Goal: Task Accomplishment & Management: Manage account settings

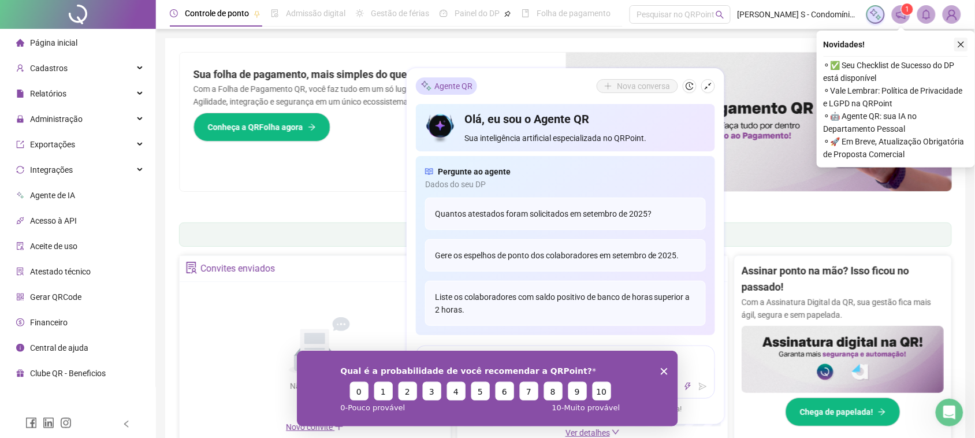
click at [962, 42] on icon "close" at bounding box center [961, 44] width 8 height 8
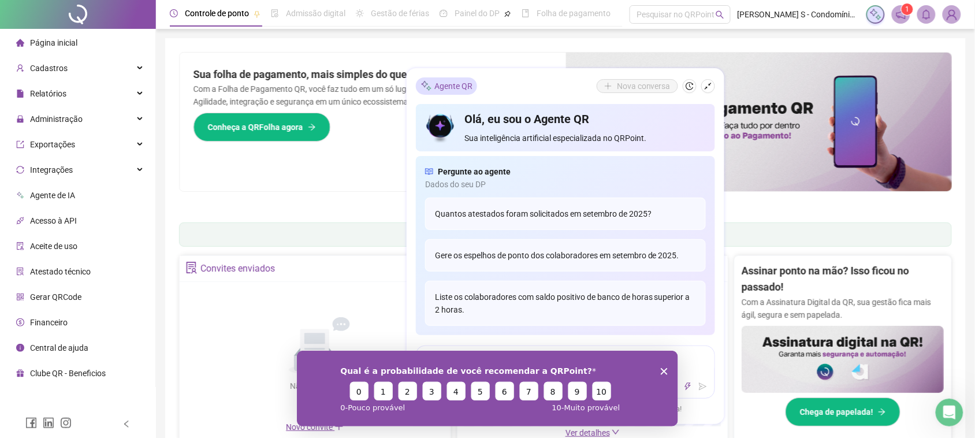
click at [661, 368] on polygon "Encerrar pesquisa" at bounding box center [663, 370] width 7 height 7
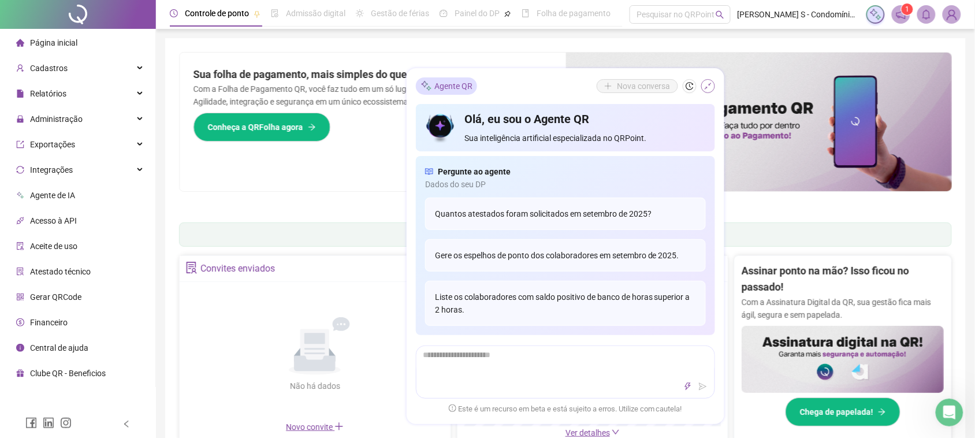
click at [712, 84] on button "button" at bounding box center [708, 86] width 14 height 14
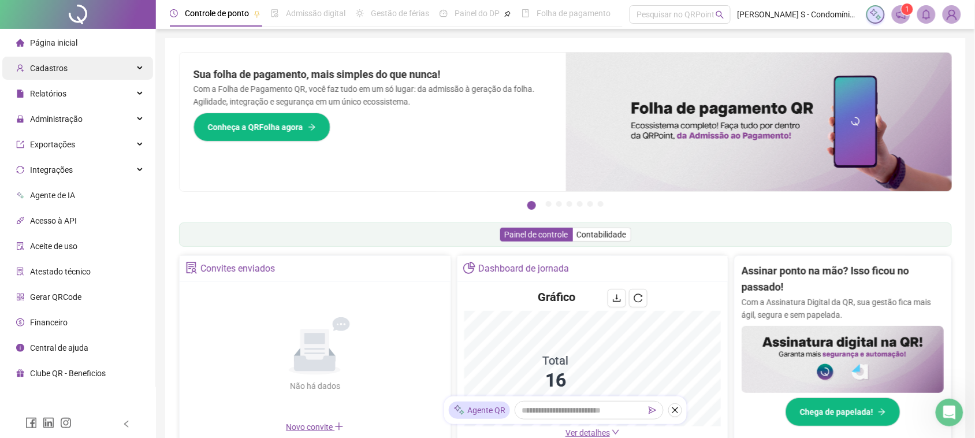
click at [88, 64] on div "Cadastros" at bounding box center [77, 68] width 151 height 23
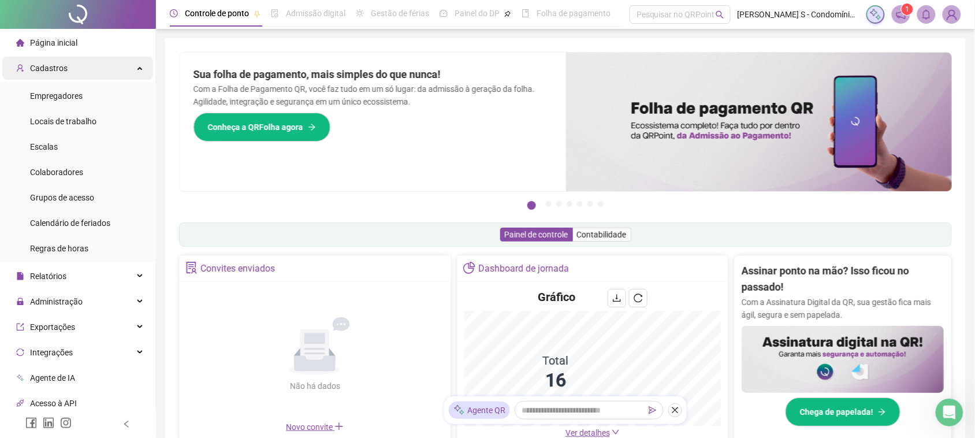
click at [88, 64] on div "Cadastros" at bounding box center [77, 68] width 151 height 23
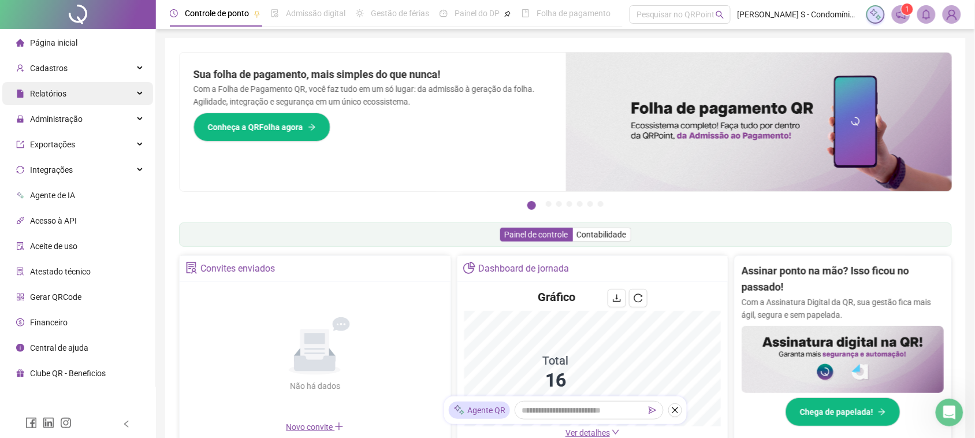
click at [84, 95] on div "Relatórios" at bounding box center [77, 93] width 151 height 23
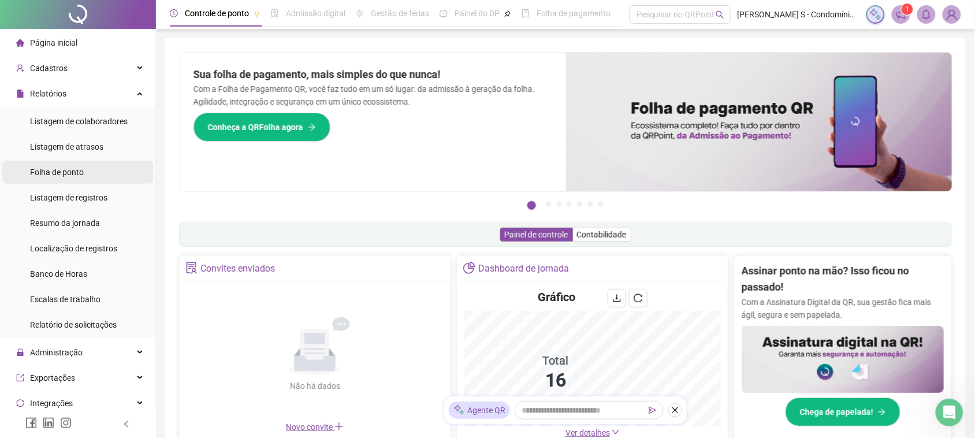
click at [87, 168] on li "Folha de ponto" at bounding box center [77, 172] width 151 height 23
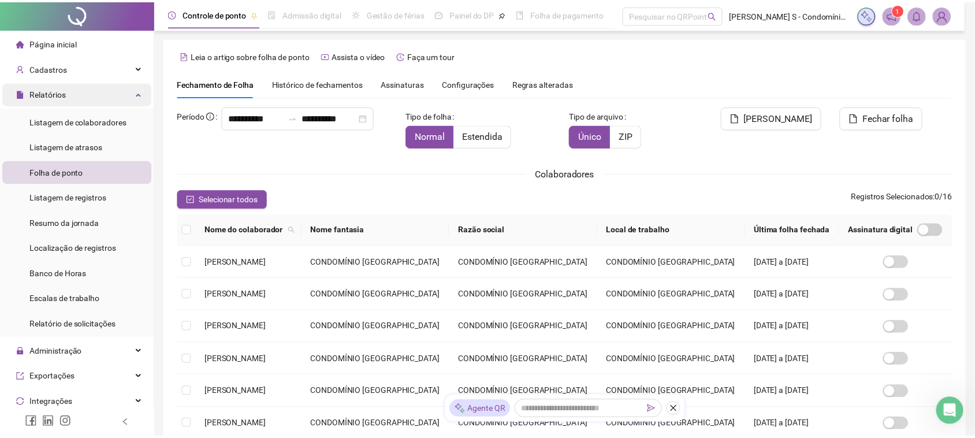
scroll to position [12, 0]
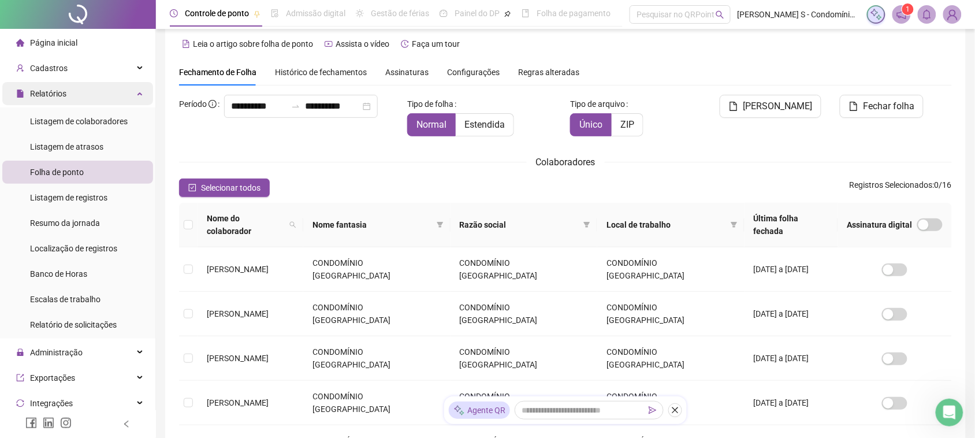
click at [138, 92] on icon at bounding box center [141, 92] width 6 height 0
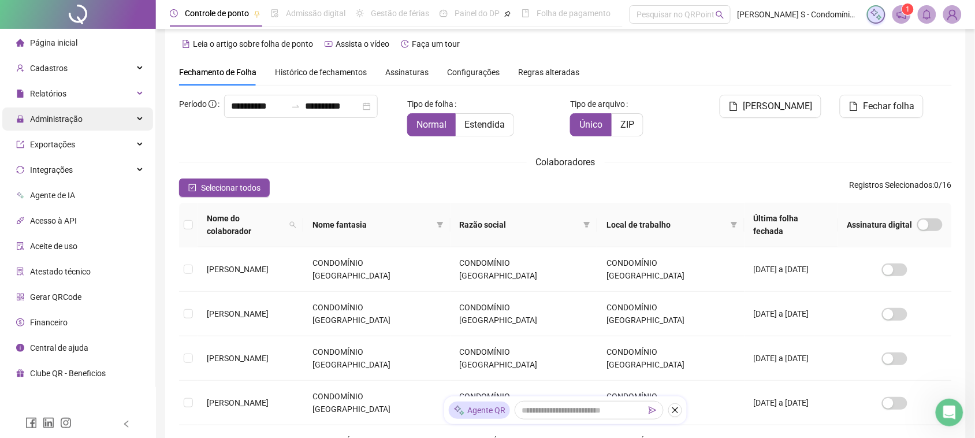
click at [136, 119] on div "Administração" at bounding box center [77, 118] width 151 height 23
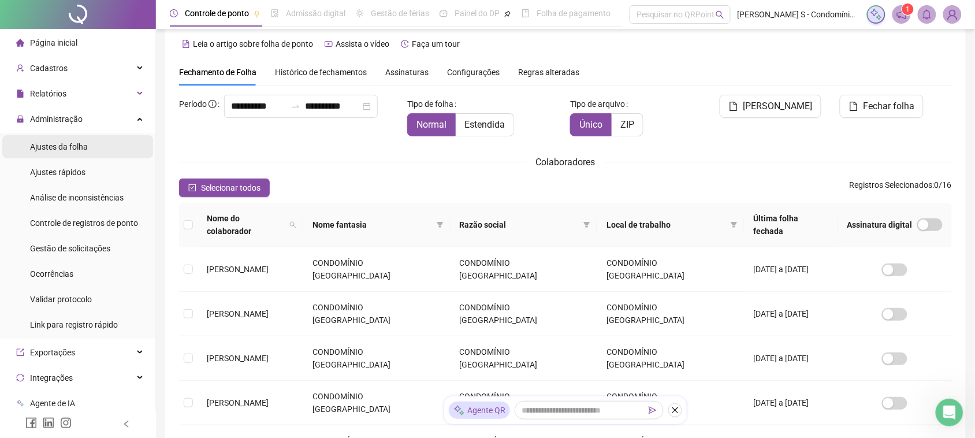
click at [91, 151] on li "Ajustes da folha" at bounding box center [77, 146] width 151 height 23
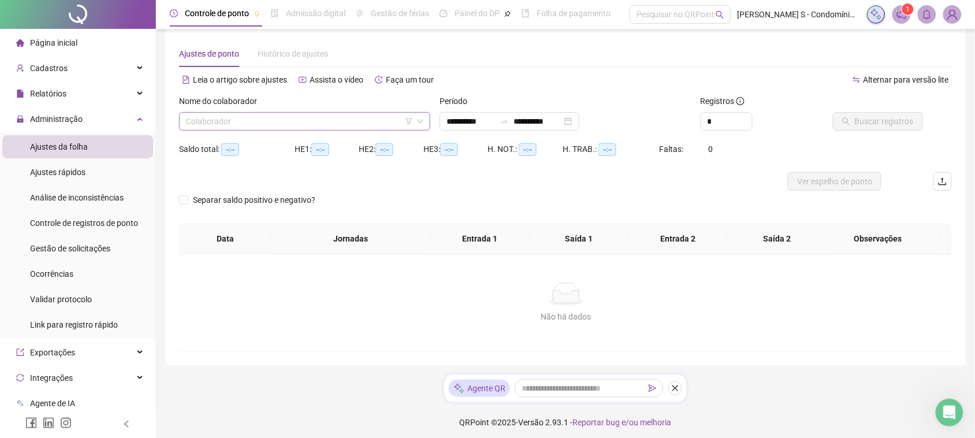
click at [270, 119] on input "search" at bounding box center [299, 121] width 227 height 17
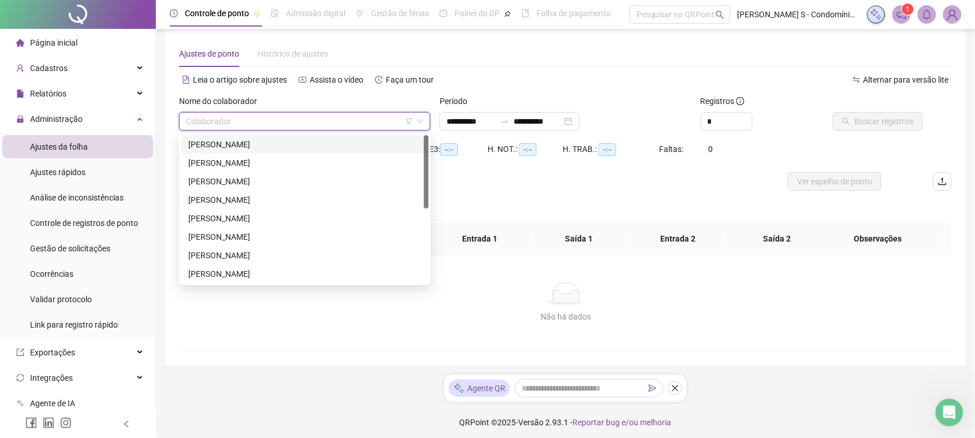
click at [245, 134] on div "52704 209333 ALAN DE [PERSON_NAME] DOS SANTOS [PERSON_NAME] DE [PERSON_NAME]" at bounding box center [305, 209] width 252 height 152
click at [370, 144] on div "[PERSON_NAME]" at bounding box center [304, 144] width 233 height 13
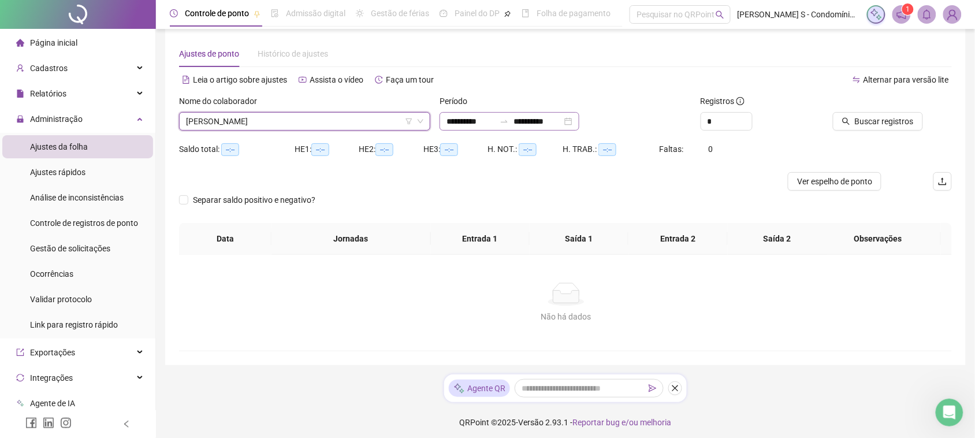
click at [579, 122] on div "**********" at bounding box center [510, 121] width 140 height 18
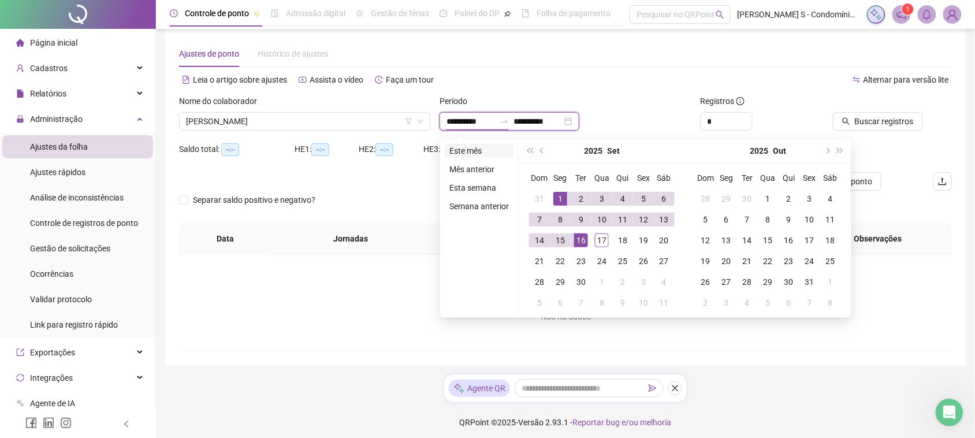
type input "**********"
click at [468, 147] on li "Este mês" at bounding box center [479, 151] width 69 height 14
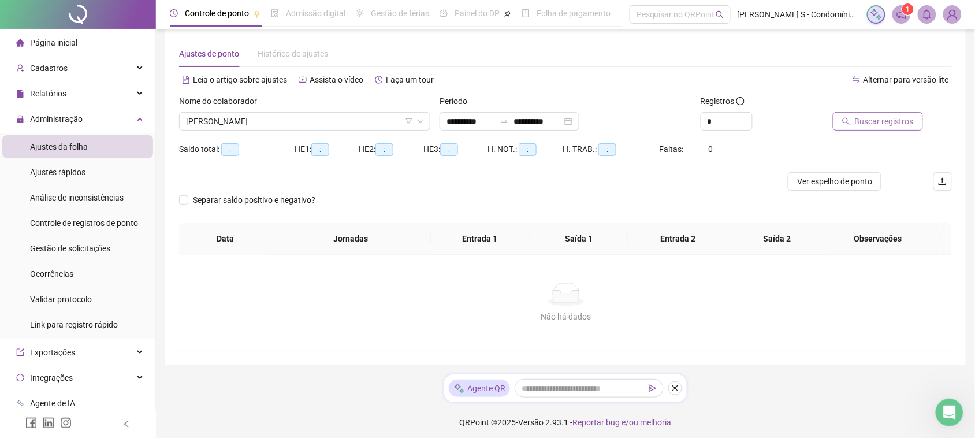
click at [902, 116] on span "Buscar registros" at bounding box center [884, 121] width 59 height 13
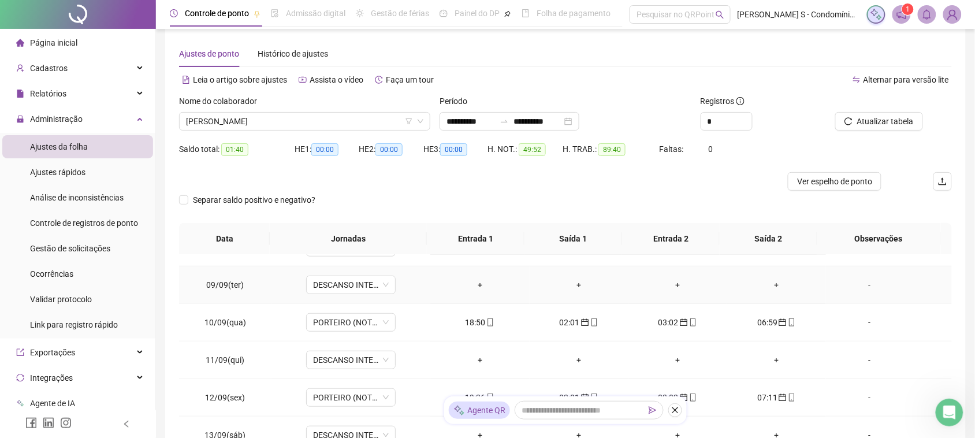
scroll to position [393, 0]
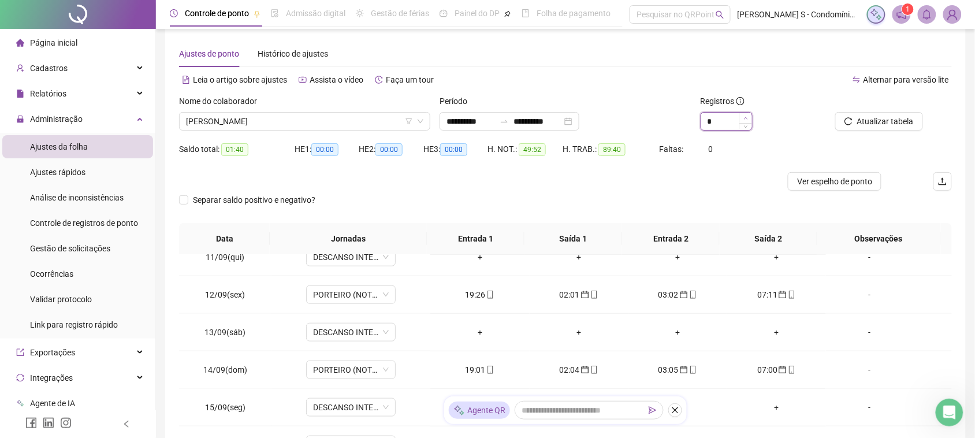
click at [744, 118] on icon "up" at bounding box center [746, 118] width 4 height 4
type input "*"
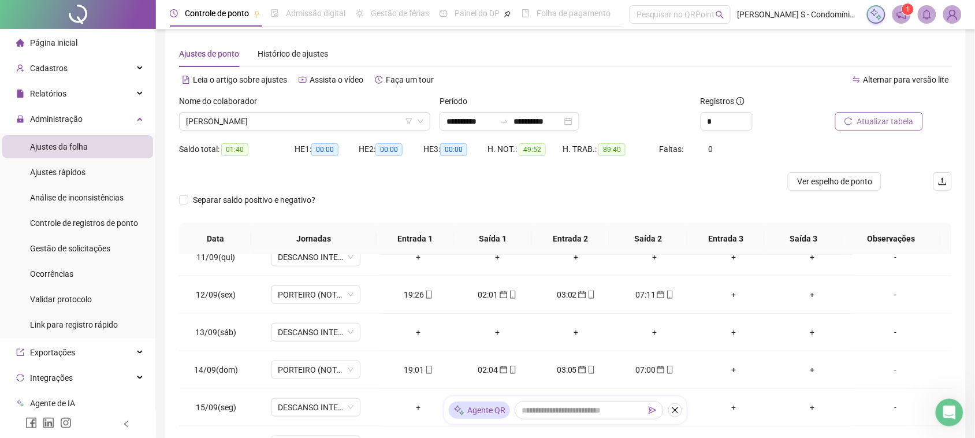
click at [850, 124] on icon "reload" at bounding box center [848, 121] width 8 height 8
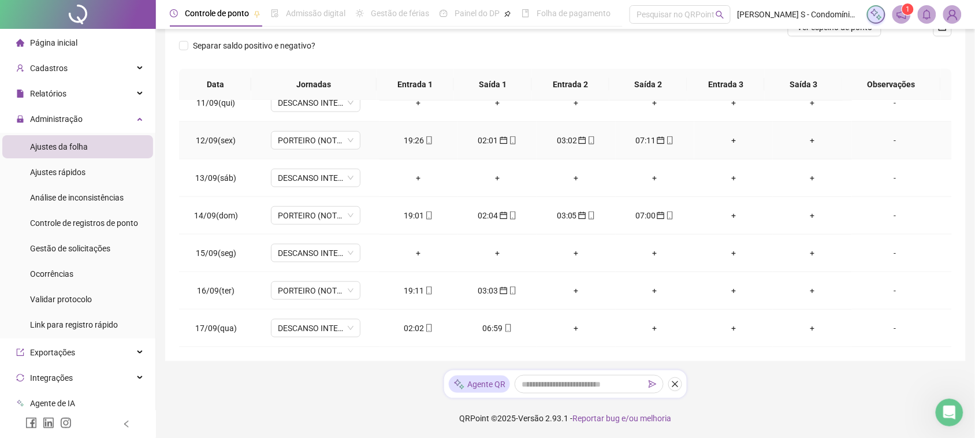
scroll to position [166, 0]
click at [406, 327] on div "02:02" at bounding box center [419, 327] width 60 height 13
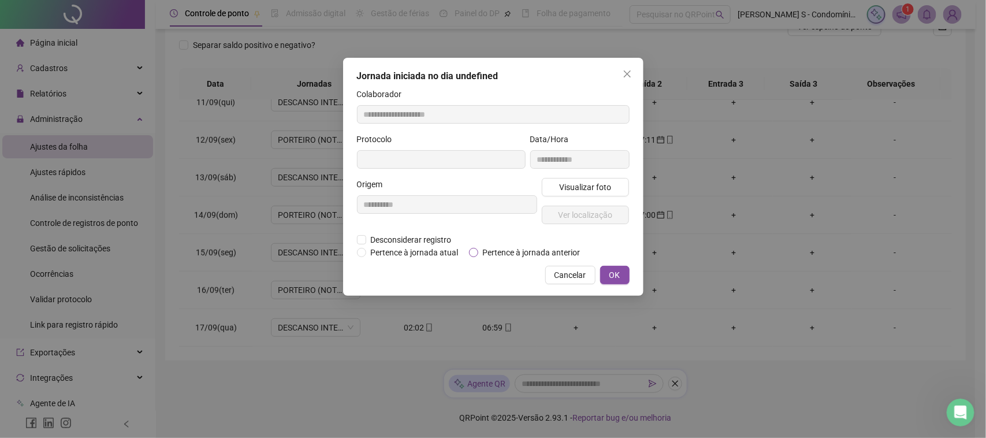
type input "**********"
click at [481, 258] on span "Pertence à jornada anterior" at bounding box center [531, 253] width 107 height 13
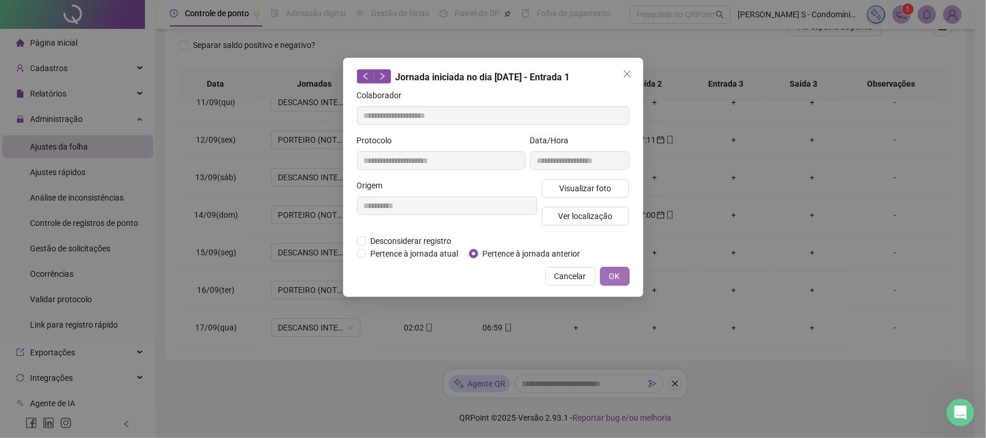
click at [623, 270] on button "OK" at bounding box center [614, 276] width 29 height 18
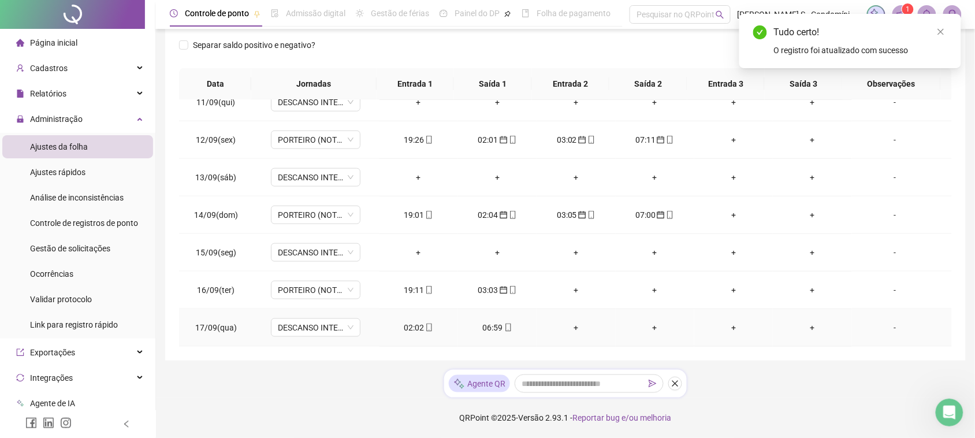
click at [481, 324] on div "06:59" at bounding box center [497, 327] width 60 height 13
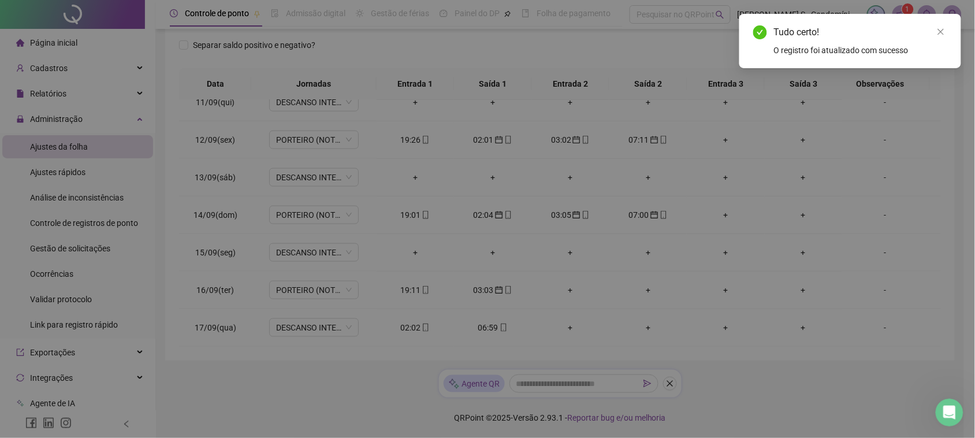
type input "**********"
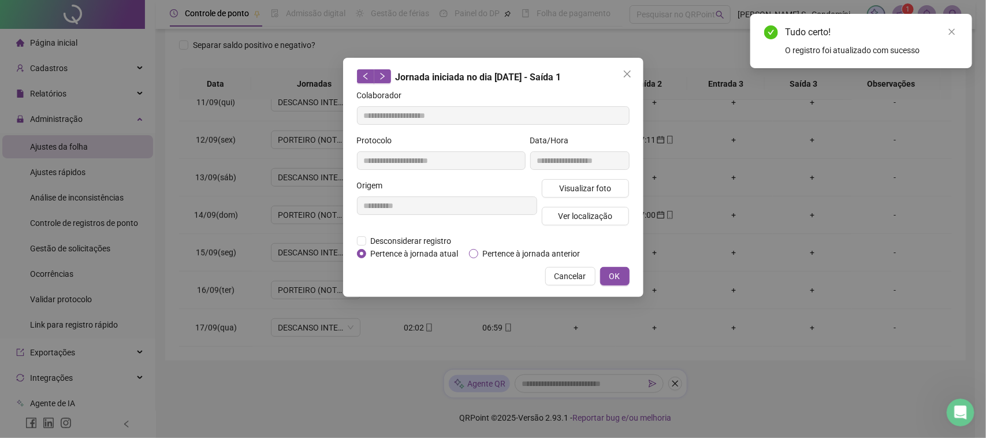
click at [478, 248] on span "Pertence à jornada anterior" at bounding box center [531, 253] width 107 height 13
click at [602, 264] on div "**********" at bounding box center [493, 177] width 300 height 239
click at [605, 267] on button "OK" at bounding box center [614, 276] width 29 height 18
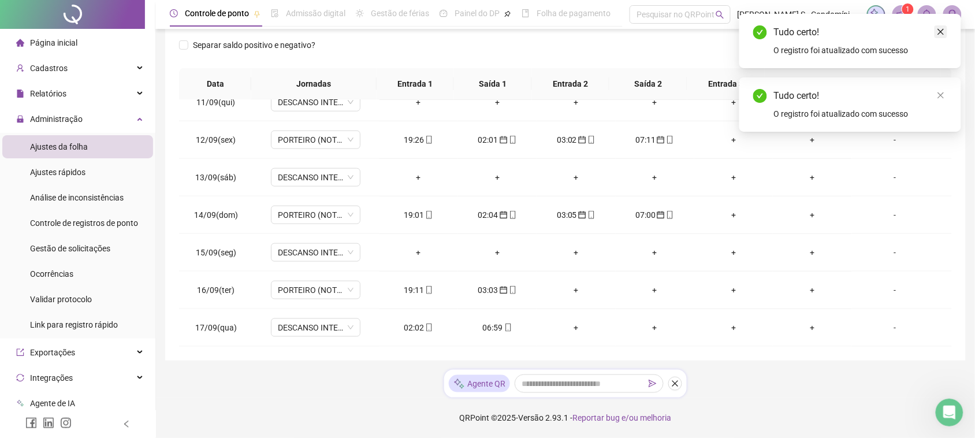
click at [942, 32] on icon "close" at bounding box center [941, 32] width 6 height 6
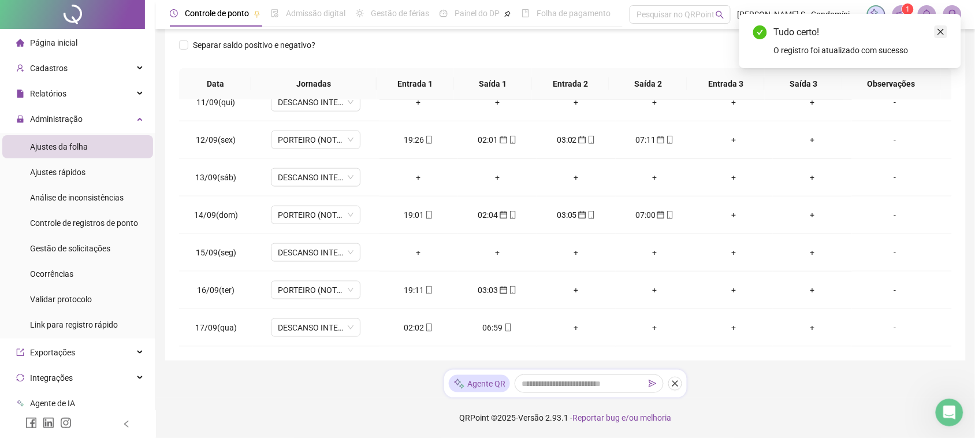
click at [948, 34] on div "Tudo certo! O registro foi atualizado com sucesso" at bounding box center [850, 41] width 222 height 54
click at [946, 34] on link "Close" at bounding box center [941, 31] width 13 height 13
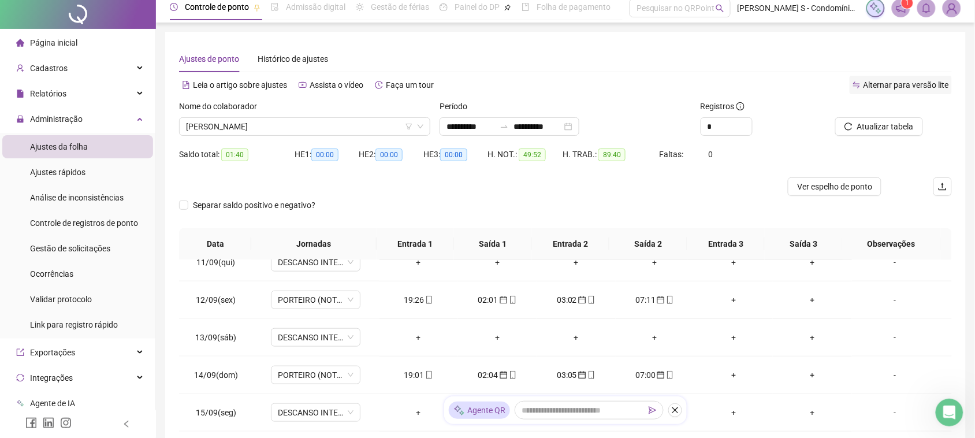
scroll to position [0, 0]
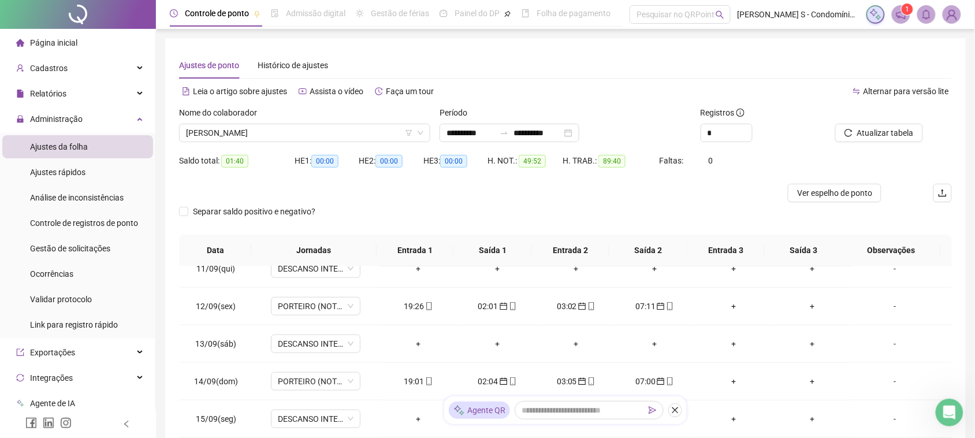
click at [885, 122] on div at bounding box center [877, 114] width 92 height 17
click at [887, 125] on button "Atualizar tabela" at bounding box center [879, 133] width 88 height 18
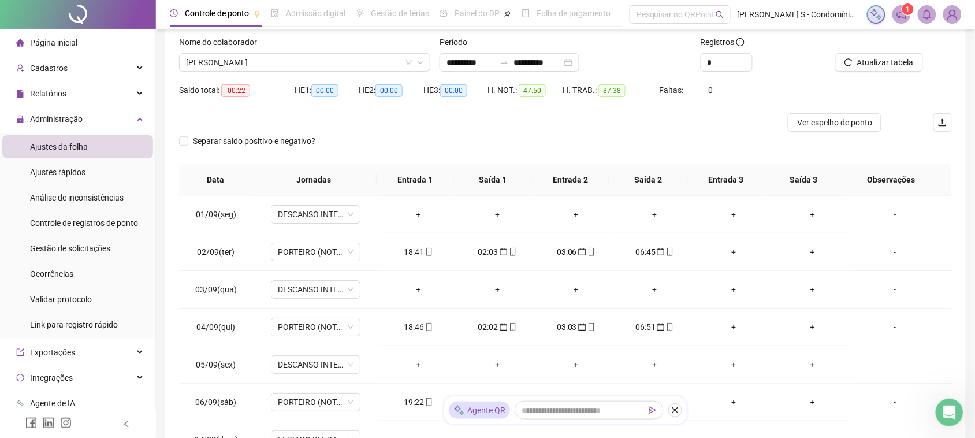
scroll to position [22, 0]
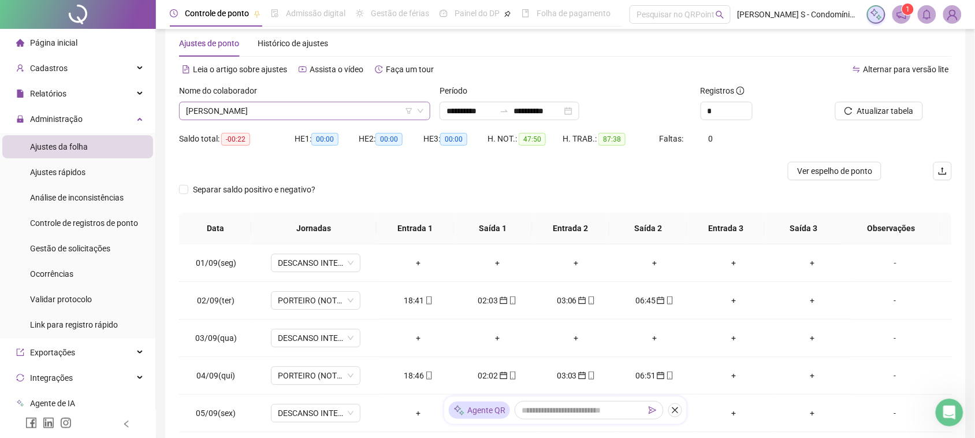
click at [288, 107] on span "[PERSON_NAME]" at bounding box center [304, 110] width 237 height 17
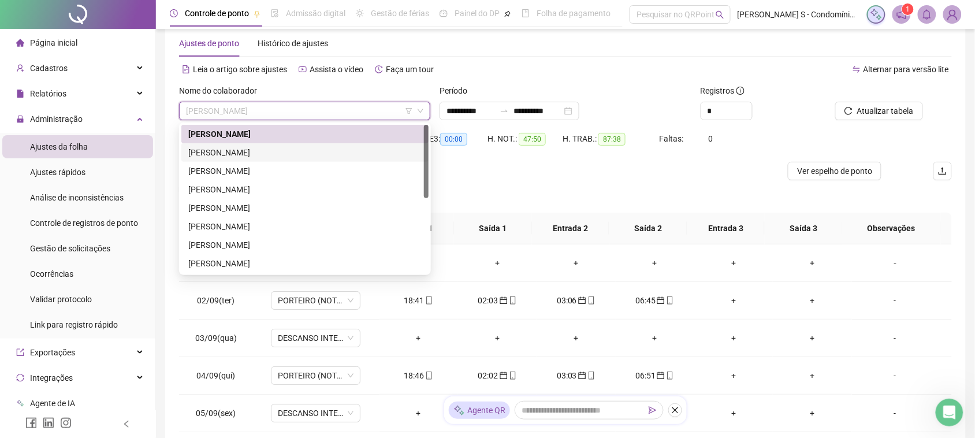
click at [267, 143] on div "[PERSON_NAME]" at bounding box center [304, 152] width 247 height 18
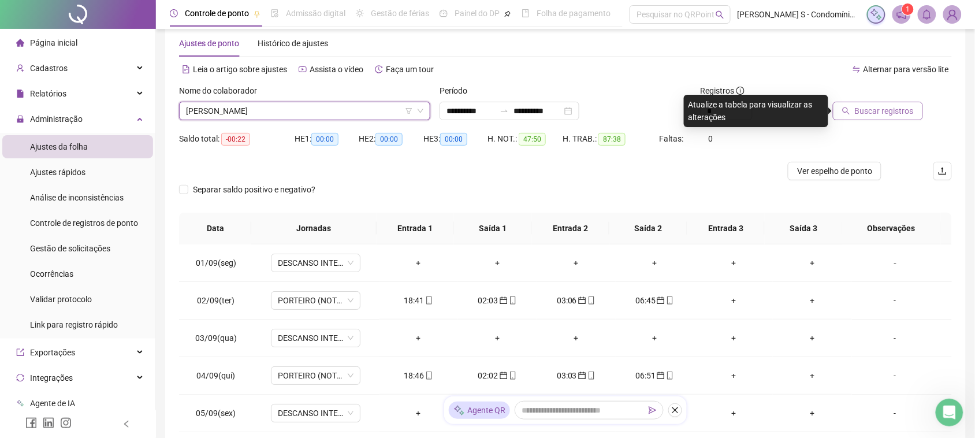
click at [879, 116] on span "Buscar registros" at bounding box center [884, 111] width 59 height 13
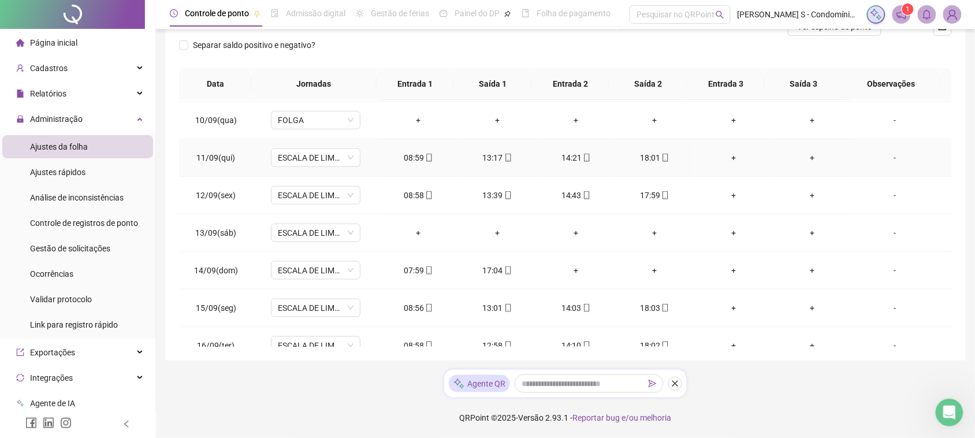
scroll to position [393, 0]
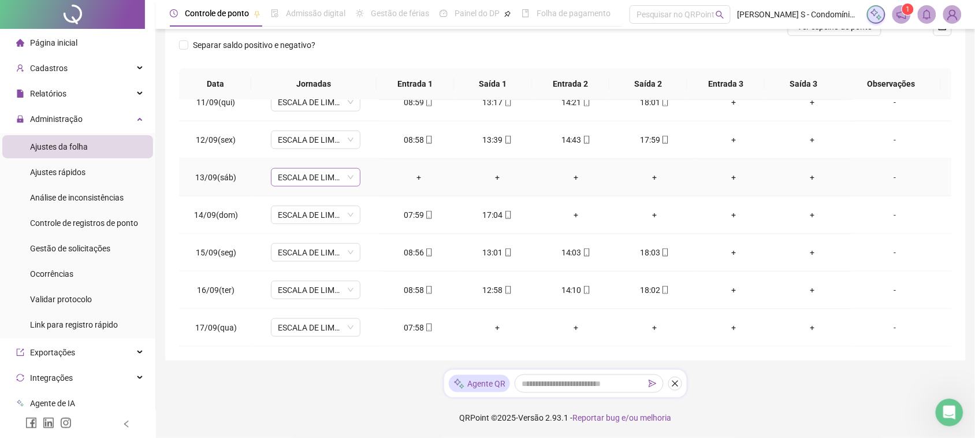
click at [348, 175] on span "ESCALA DE LIMPEZA" at bounding box center [316, 177] width 76 height 17
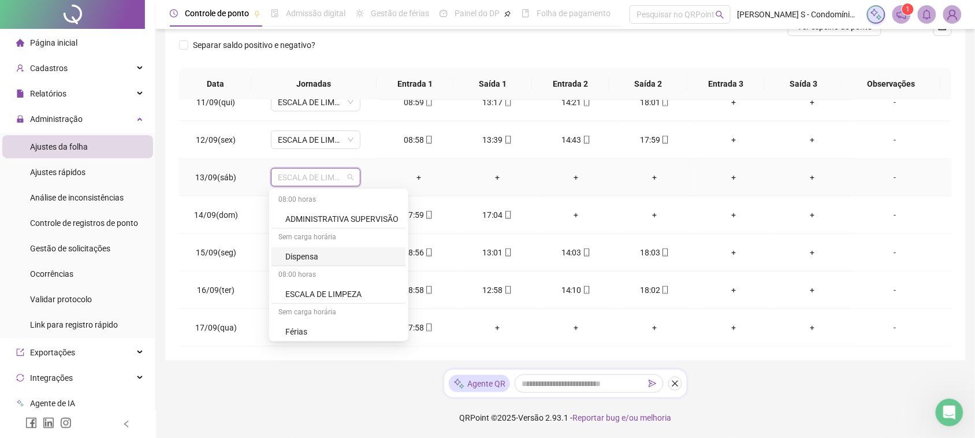
scroll to position [72, 0]
click at [318, 304] on div "Folga" at bounding box center [338, 297] width 135 height 19
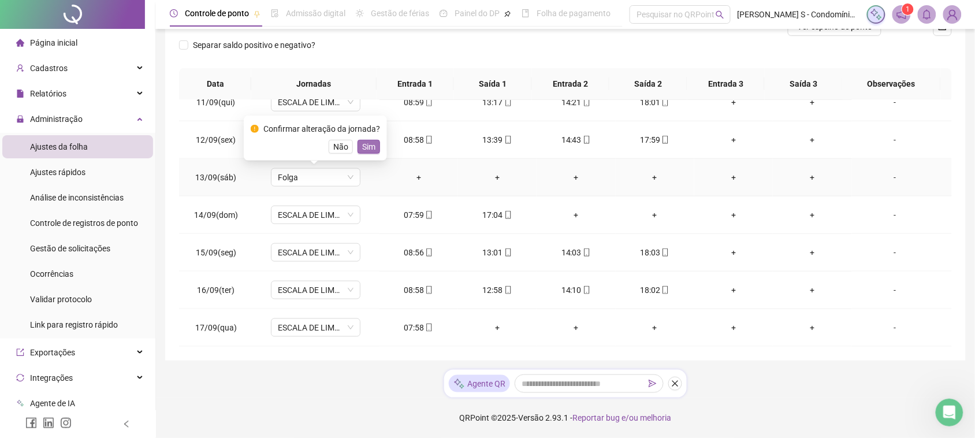
click at [367, 145] on span "Sim" at bounding box center [368, 146] width 13 height 13
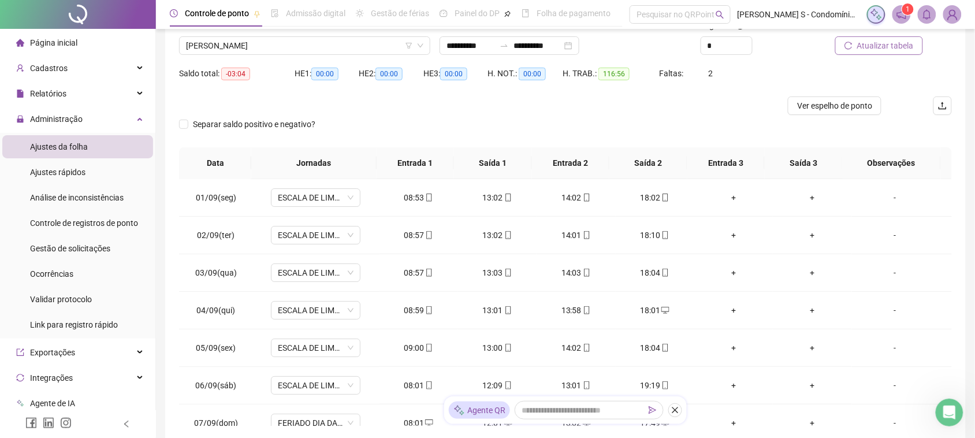
scroll to position [22, 0]
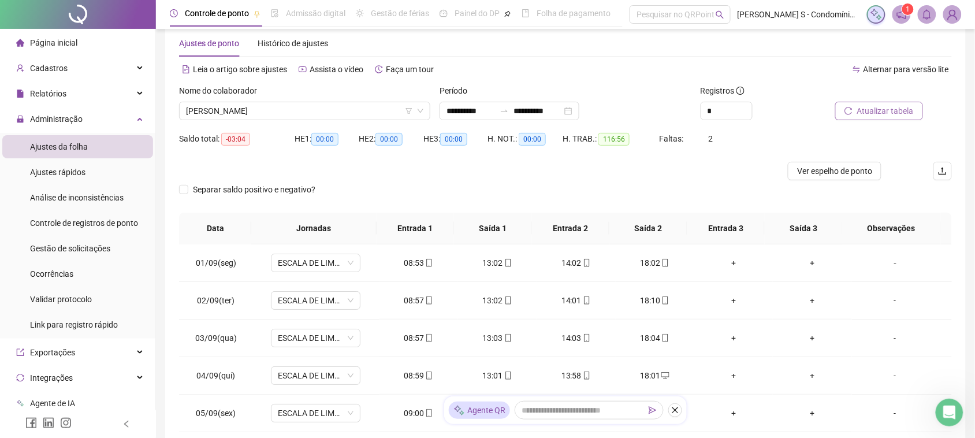
click at [850, 107] on icon "reload" at bounding box center [848, 111] width 8 height 8
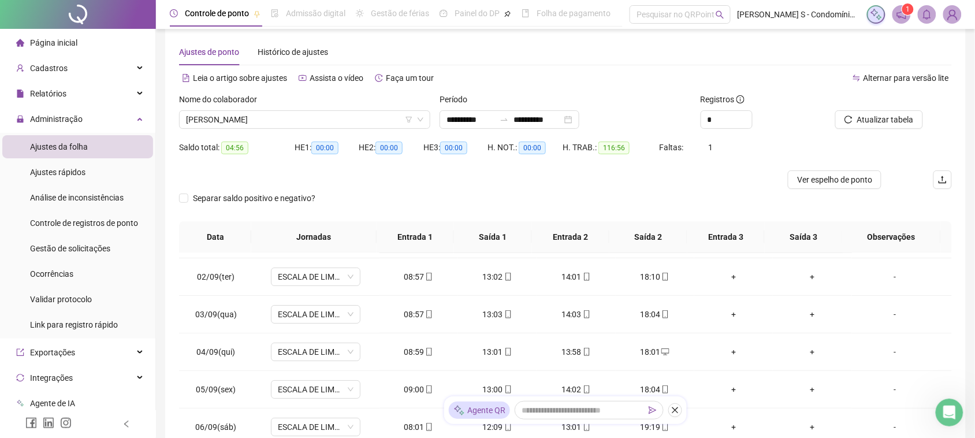
scroll to position [0, 0]
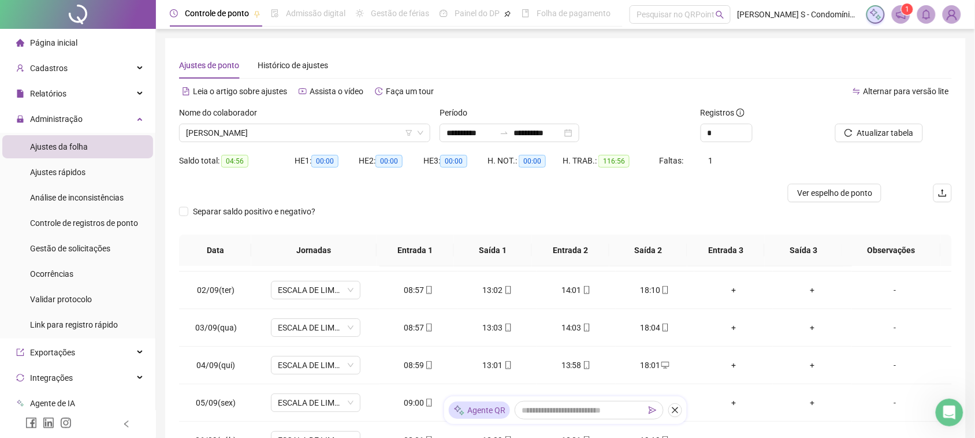
click at [334, 142] on div "Nome do colaborador [PERSON_NAME]" at bounding box center [304, 128] width 260 height 45
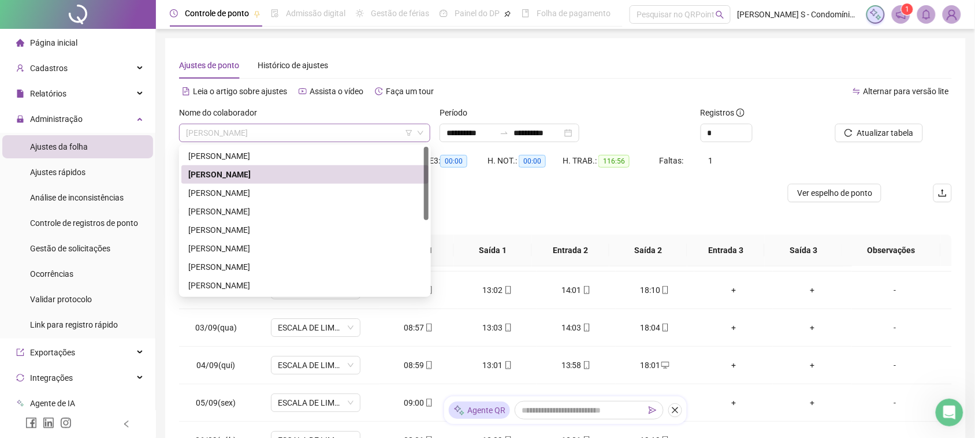
click at [334, 133] on span "[PERSON_NAME]" at bounding box center [304, 132] width 237 height 17
drag, startPoint x: 281, startPoint y: 198, endPoint x: 286, endPoint y: 197, distance: 5.9
click at [281, 199] on div "[PERSON_NAME]" at bounding box center [304, 193] width 247 height 18
